Goal: Task Accomplishment & Management: Use online tool/utility

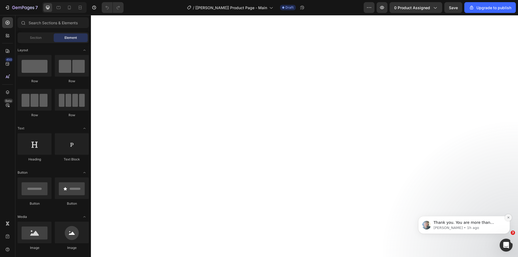
click at [508, 218] on icon "Dismiss notification" at bounding box center [508, 217] width 3 height 3
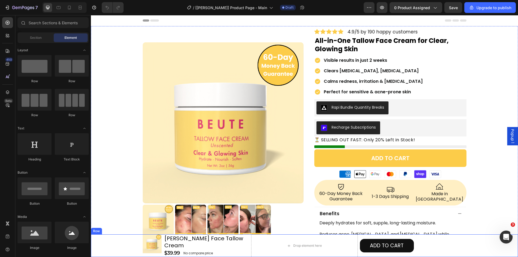
click at [101, 246] on div "Product Images BEUTE Face Tallow Cream Heading $39.99 Product Price Product Pri…" at bounding box center [304, 246] width 427 height 23
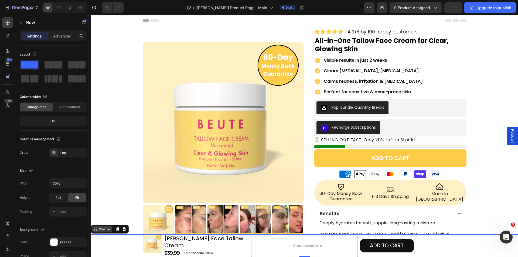
click at [101, 232] on div "Row" at bounding box center [102, 229] width 9 height 5
click at [103, 238] on div "Product Images BEUTE Face Tallow Cream Heading $39.99 Product Price Product Pri…" at bounding box center [304, 246] width 427 height 23
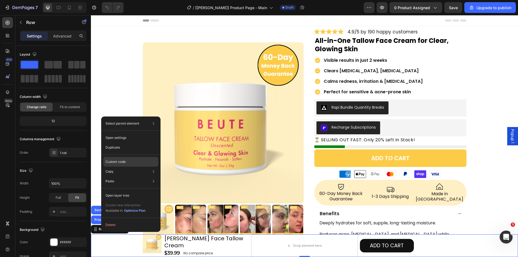
click at [113, 162] on p "Custom code" at bounding box center [116, 162] width 20 height 5
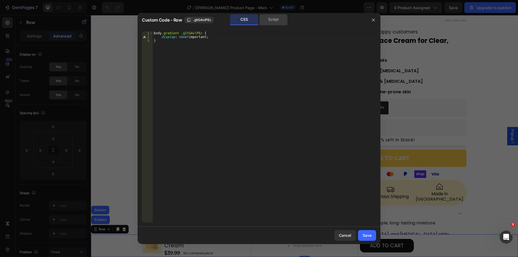
click at [276, 22] on div "Script" at bounding box center [273, 19] width 28 height 11
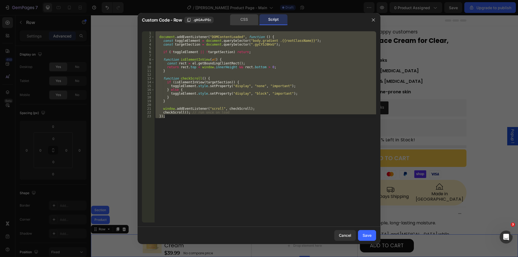
click at [249, 23] on div "CSS" at bounding box center [244, 19] width 28 height 11
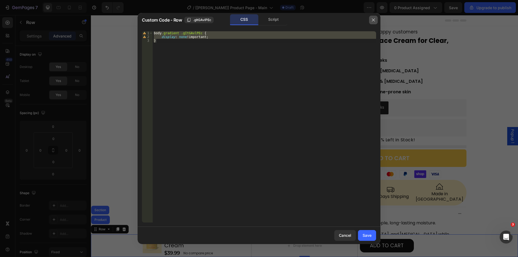
drag, startPoint x: 372, startPoint y: 18, endPoint x: 255, endPoint y: 6, distance: 117.5
click at [372, 18] on icon "button" at bounding box center [373, 19] width 3 height 3
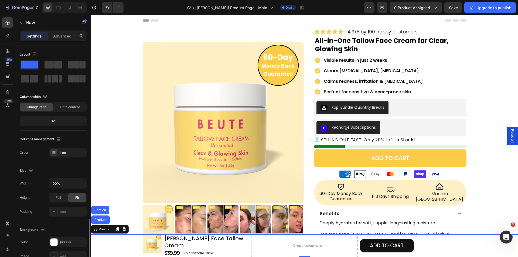
scroll to position [103, 0]
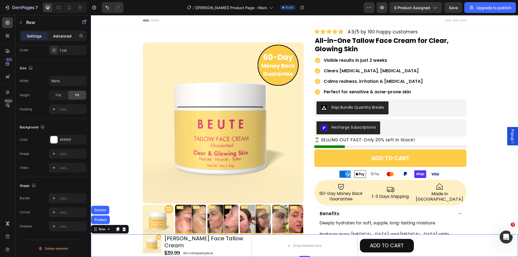
click at [56, 35] on p "Advanced" at bounding box center [62, 36] width 18 height 6
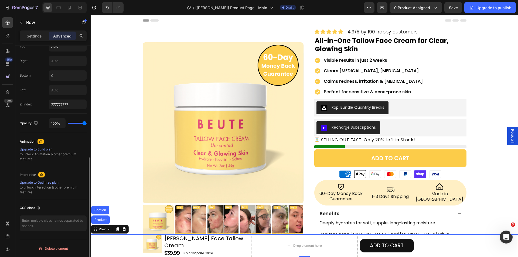
scroll to position [166, 0]
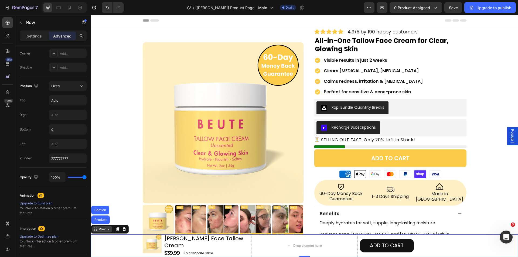
click at [99, 232] on div "Row" at bounding box center [102, 229] width 9 height 5
click at [123, 231] on icon at bounding box center [125, 230] width 4 height 4
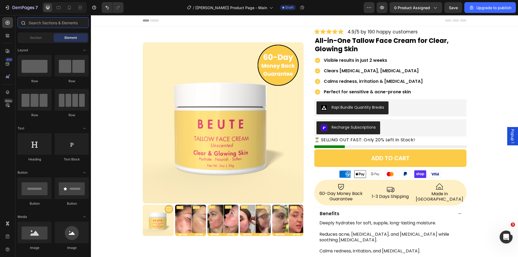
click at [46, 19] on input "text" at bounding box center [53, 22] width 71 height 11
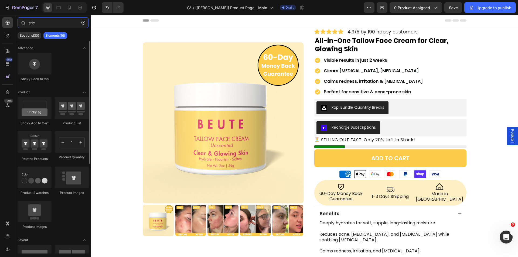
type input "stic"
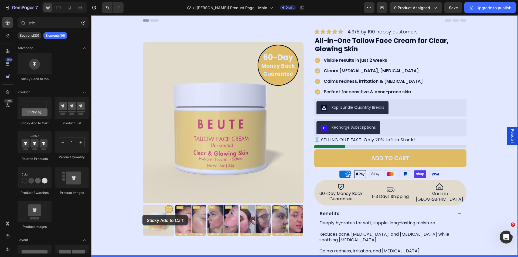
drag, startPoint x: 143, startPoint y: 135, endPoint x: 143, endPoint y: 215, distance: 80.2
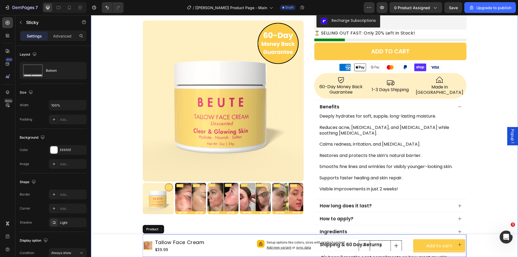
scroll to position [108, 0]
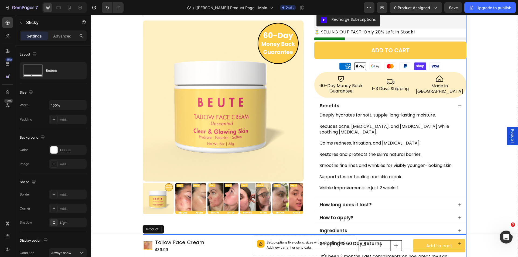
click at [151, 232] on div "Product Images Row" at bounding box center [223, 104] width 161 height 367
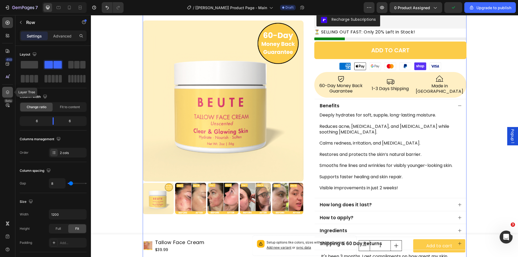
click at [7, 89] on div at bounding box center [7, 92] width 11 height 11
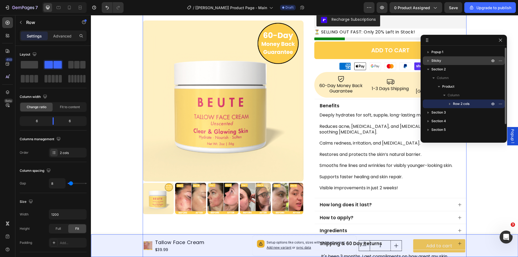
click at [437, 57] on div "Sticky" at bounding box center [464, 60] width 78 height 9
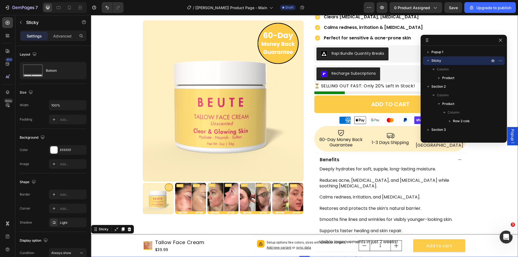
scroll to position [0, 0]
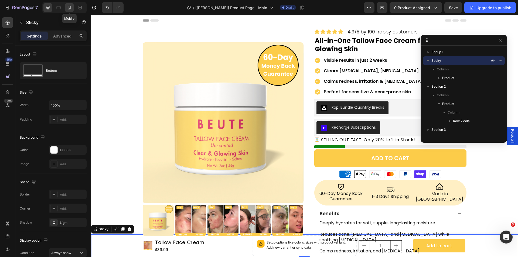
click at [70, 9] on icon at bounding box center [69, 8] width 3 height 4
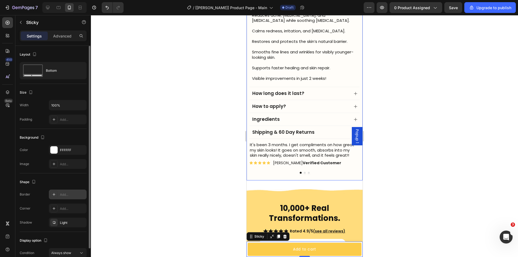
scroll to position [27, 0]
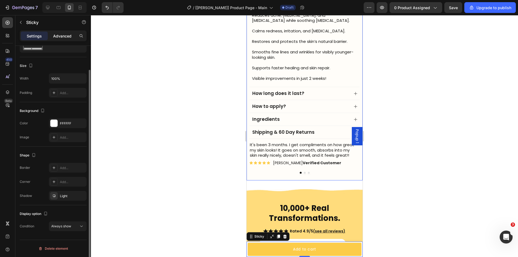
click at [54, 32] on div "Advanced" at bounding box center [62, 36] width 27 height 9
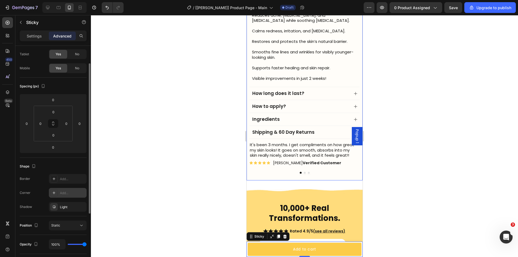
scroll to position [115, 0]
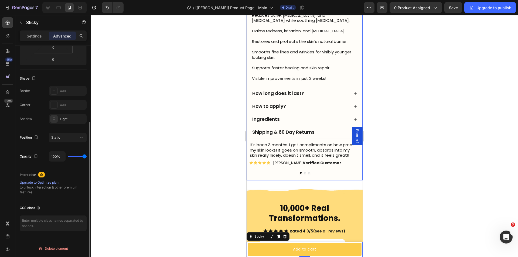
click at [32, 36] on p "Settings" at bounding box center [34, 36] width 15 height 6
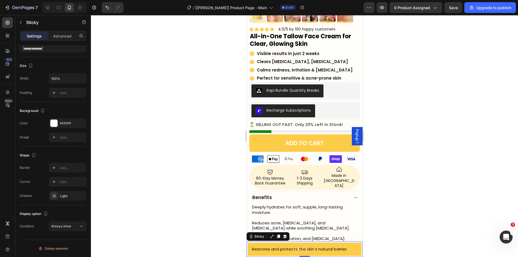
scroll to position [243, 0]
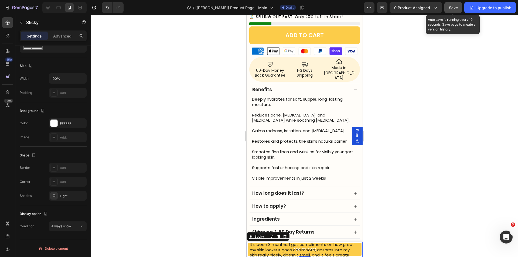
click at [457, 6] on span "Save" at bounding box center [453, 7] width 9 height 5
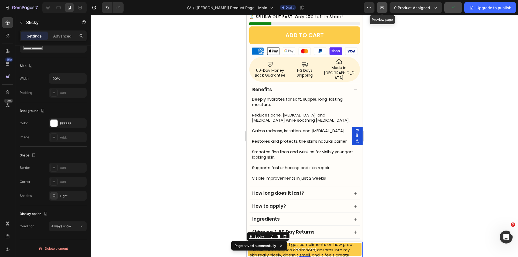
click at [382, 5] on icon "button" at bounding box center [381, 7] width 5 height 5
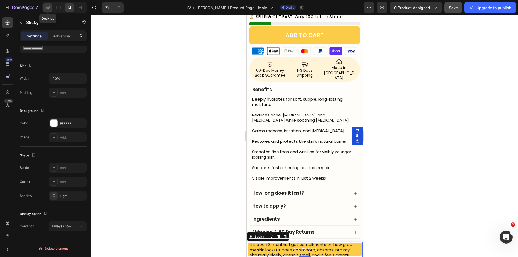
click at [47, 6] on icon at bounding box center [48, 8] width 4 height 4
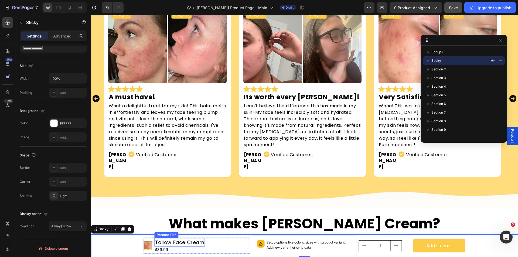
scroll to position [465, 0]
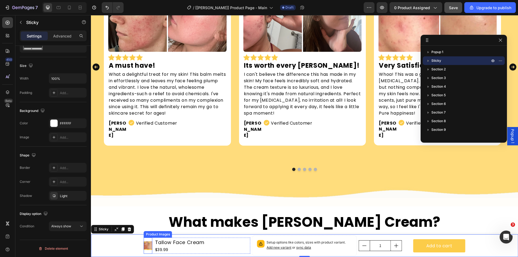
click at [144, 240] on div at bounding box center [148, 246] width 9 height 16
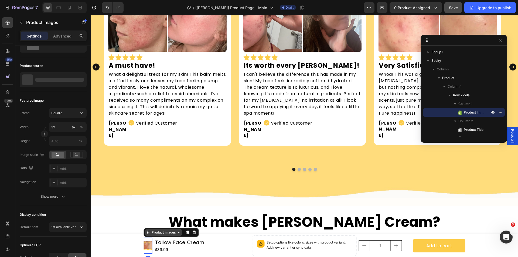
scroll to position [0, 0]
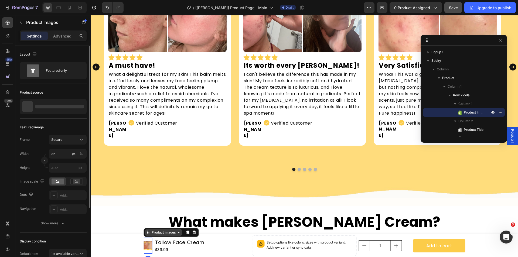
click at [152, 235] on div "Product Images" at bounding box center [163, 232] width 37 height 6
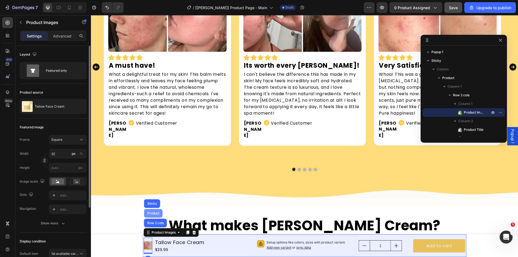
click at [154, 215] on div "Product" at bounding box center [153, 213] width 14 height 3
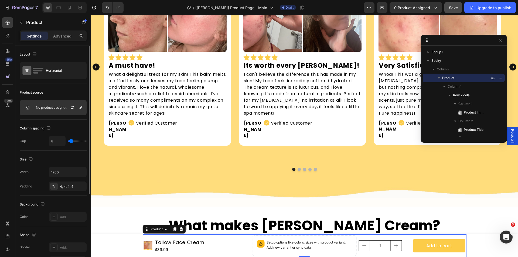
click at [43, 107] on p "No product assigned" at bounding box center [51, 108] width 31 height 4
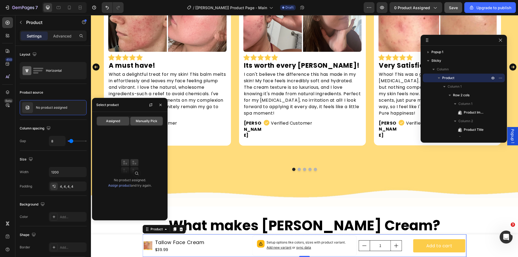
click at [143, 120] on span "Manually Pick" at bounding box center [147, 121] width 22 height 5
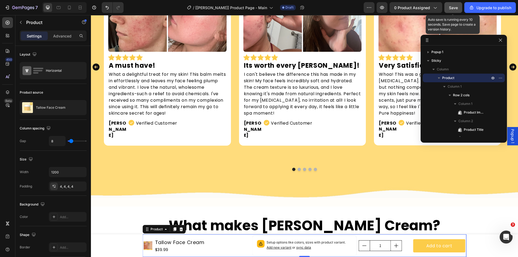
drag, startPoint x: 453, startPoint y: 9, endPoint x: 356, endPoint y: 7, distance: 97.7
click at [453, 9] on span "Save" at bounding box center [453, 7] width 9 height 5
click at [501, 42] on icon "button" at bounding box center [500, 40] width 4 height 4
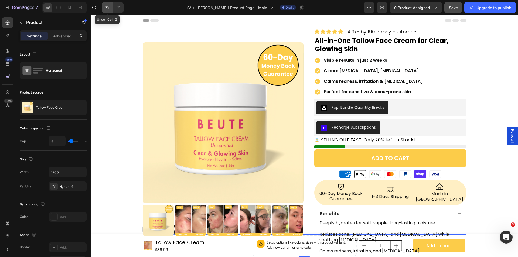
click at [110, 9] on button "Undo/Redo" at bounding box center [107, 7] width 11 height 11
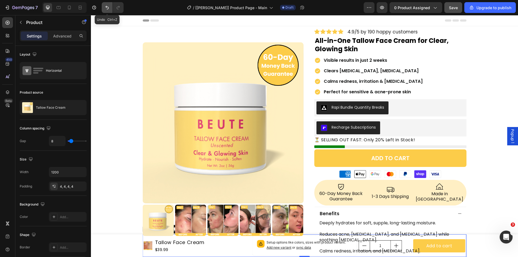
click at [110, 9] on button "Undo/Redo" at bounding box center [107, 7] width 11 height 11
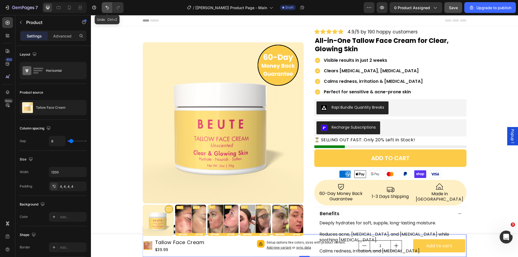
click at [110, 9] on button "Undo/Redo" at bounding box center [107, 7] width 11 height 11
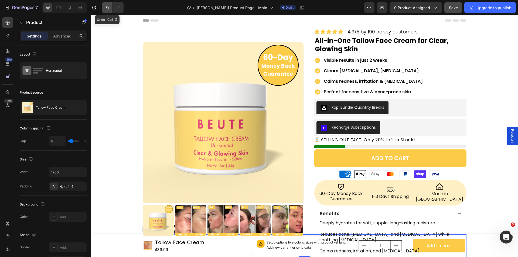
click at [110, 9] on button "Undo/Redo" at bounding box center [107, 7] width 11 height 11
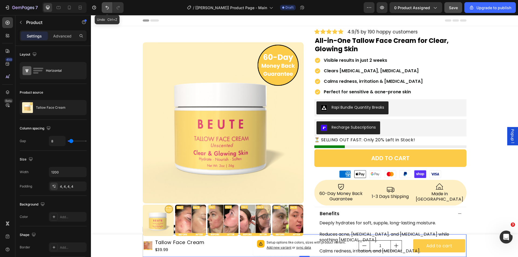
click at [110, 9] on button "Undo/Redo" at bounding box center [107, 7] width 11 height 11
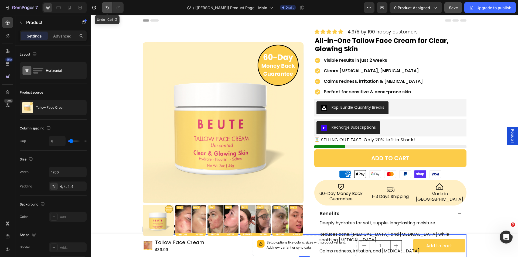
click at [110, 9] on button "Undo/Redo" at bounding box center [107, 7] width 11 height 11
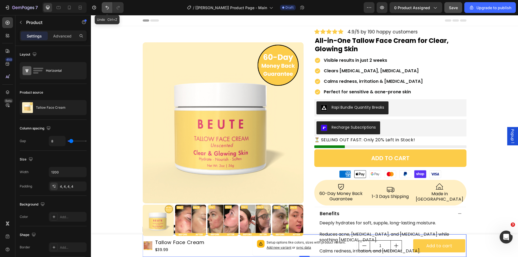
click at [110, 9] on button "Undo/Redo" at bounding box center [107, 7] width 11 height 11
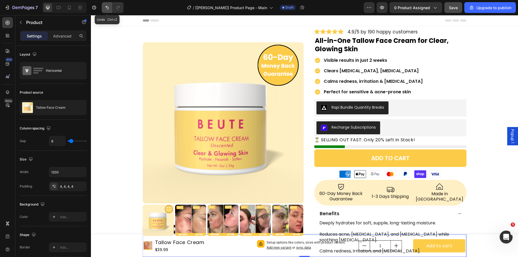
click at [110, 9] on button "Undo/Redo" at bounding box center [107, 7] width 11 height 11
click at [104, 11] on button "Undo/Redo" at bounding box center [107, 7] width 11 height 11
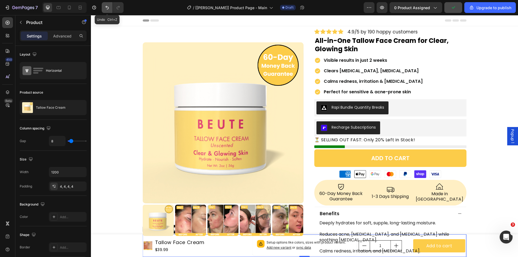
click at [104, 11] on button "Undo/Redo" at bounding box center [107, 7] width 11 height 11
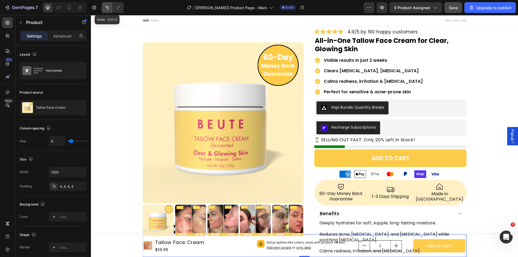
click at [104, 11] on button "Undo/Redo" at bounding box center [107, 7] width 11 height 11
click at [22, 9] on icon "button" at bounding box center [23, 7] width 2 height 3
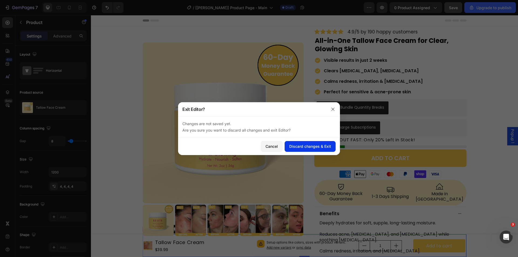
click at [309, 146] on div "Discard changes & Exit" at bounding box center [310, 147] width 42 height 6
